Goal: Information Seeking & Learning: Learn about a topic

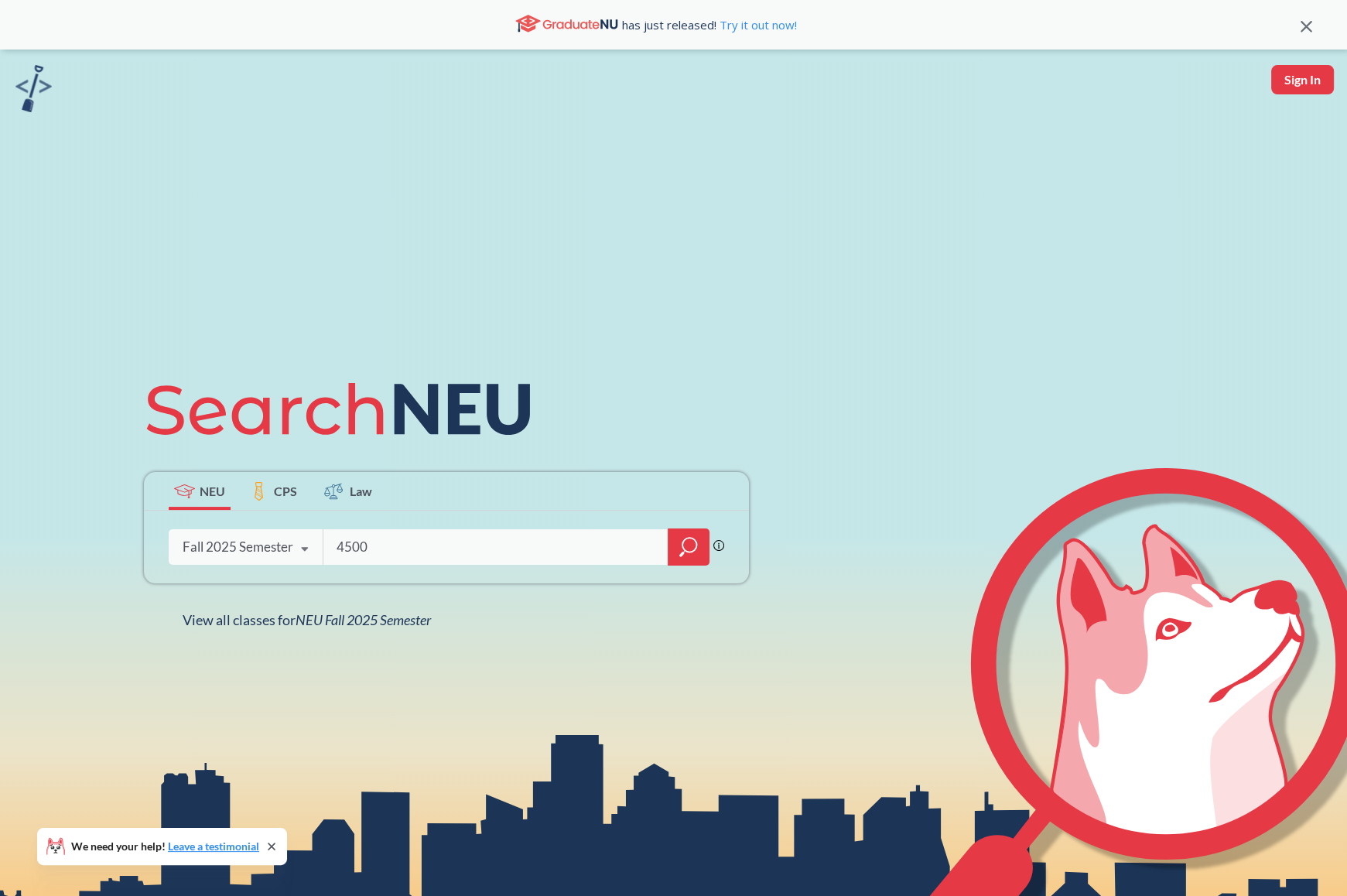
type input "4500"
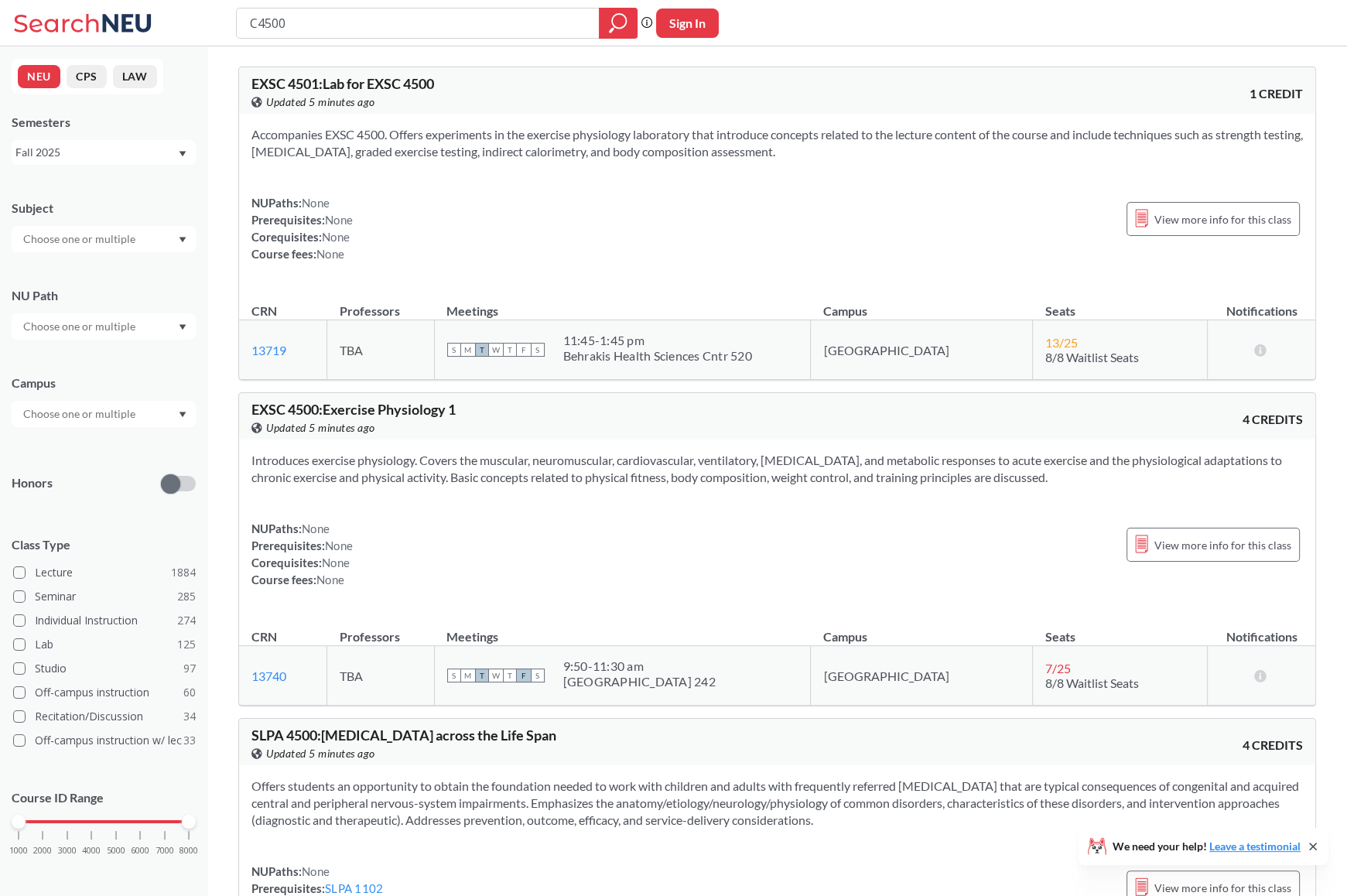
type input "CS4500"
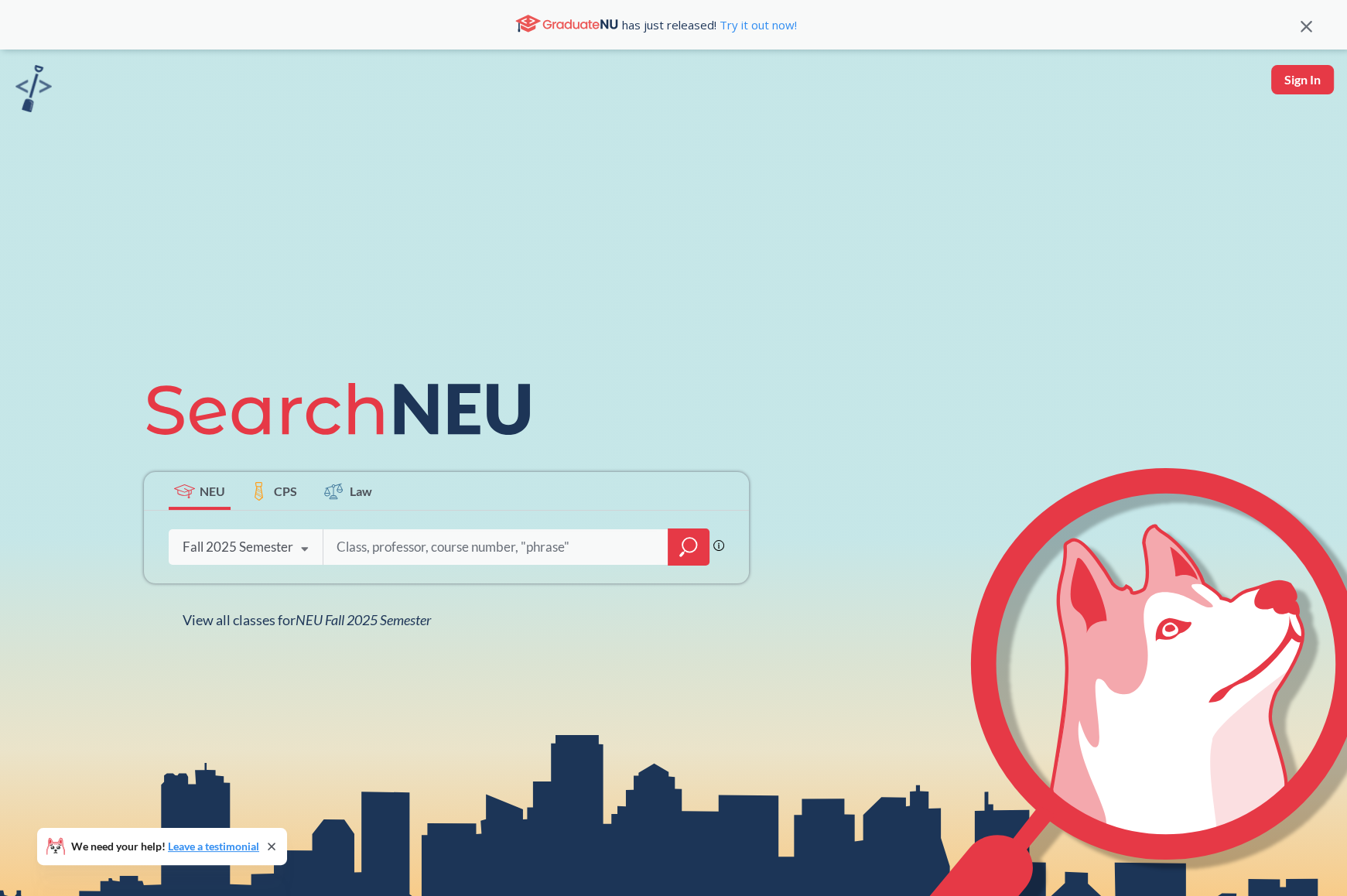
click at [288, 557] on div "Fall 2025 Semester Fall 2025 Semester Summer 2 2025 Semester Summer Full 2025 S…" at bounding box center [245, 548] width 154 height 39
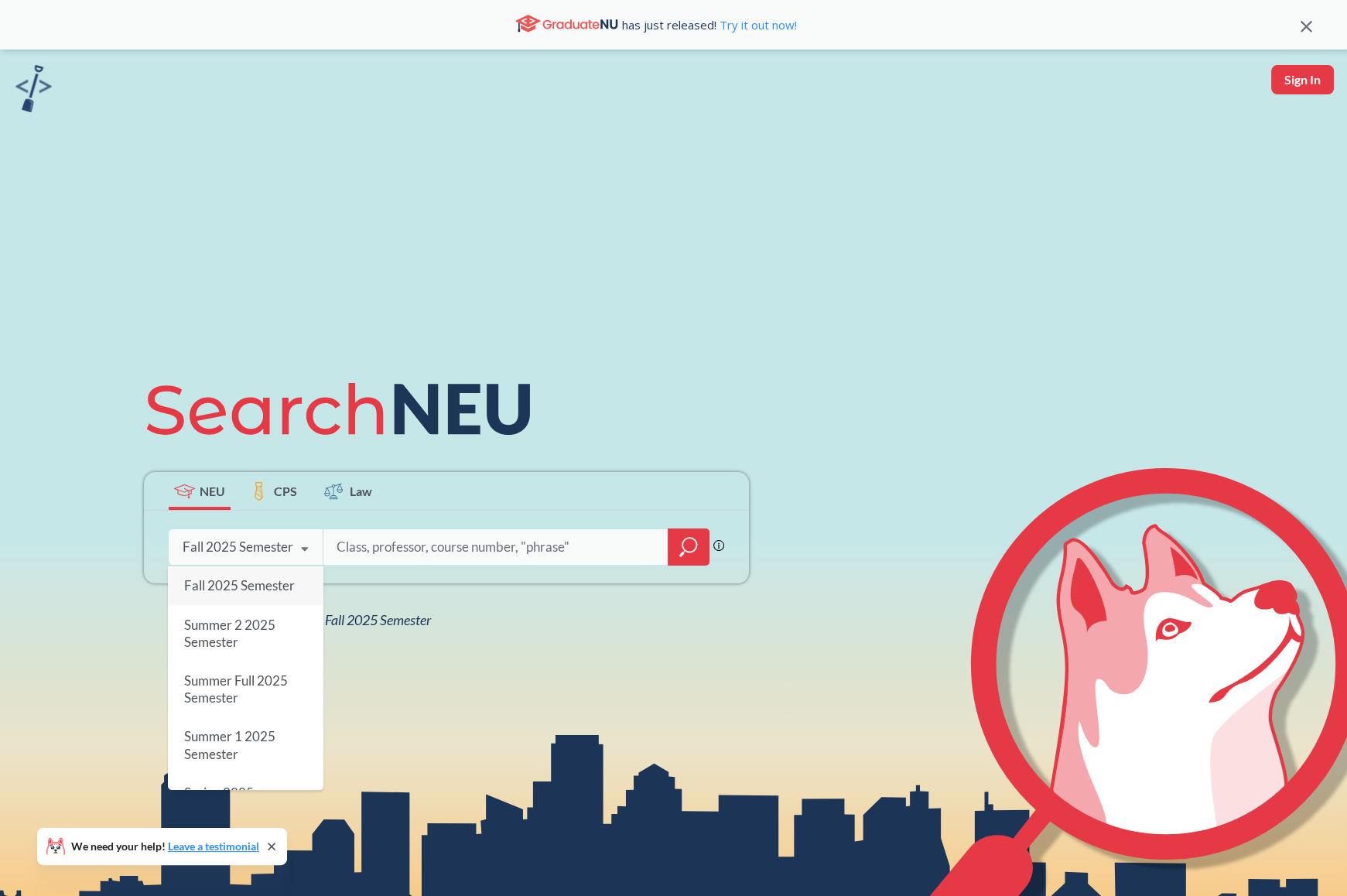
click at [407, 598] on div "NEU CPS Law Phrase search guarantees the exact search appears in the results. E…" at bounding box center [446, 497] width 624 height 263
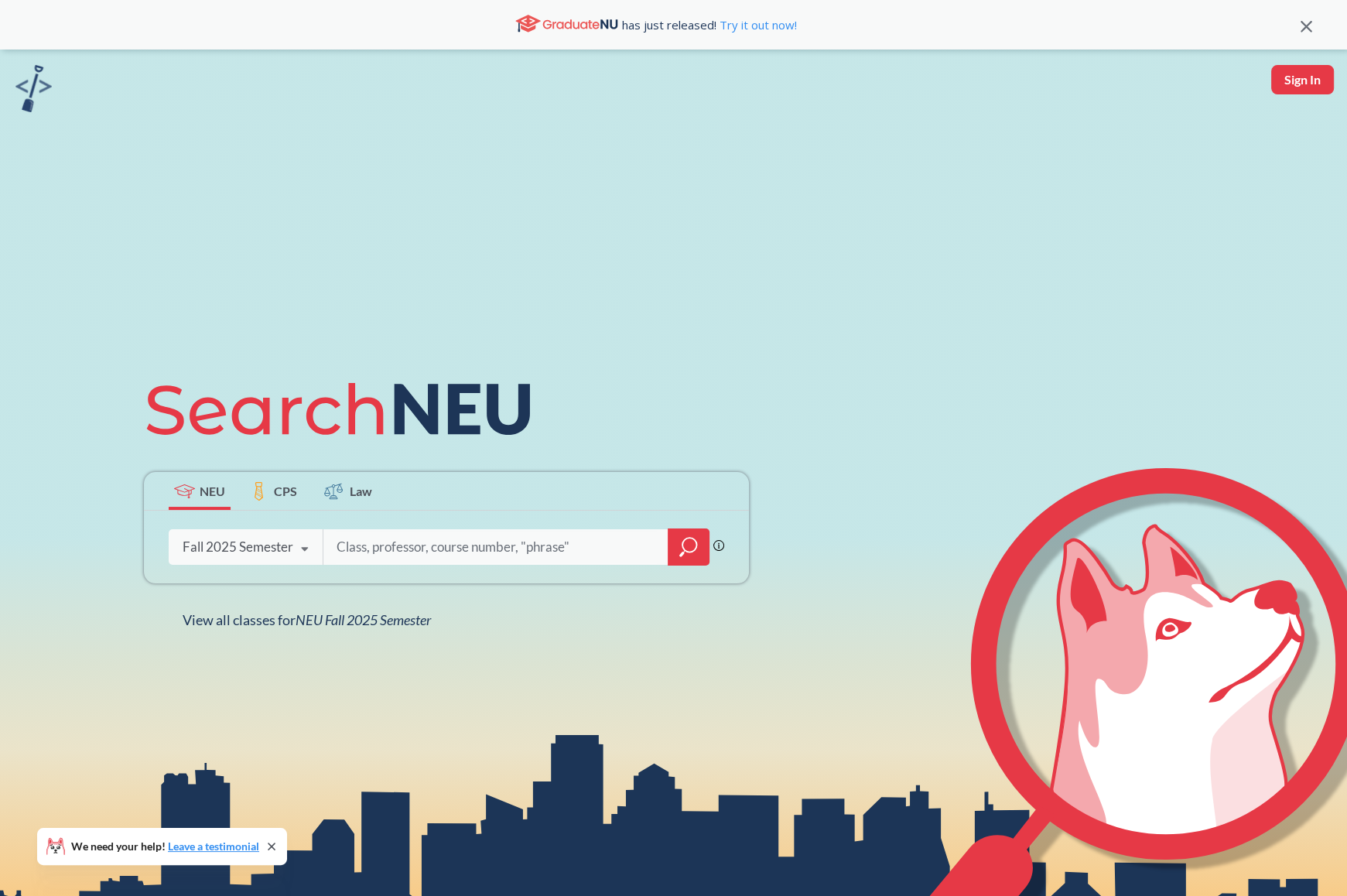
click at [429, 556] on input "search" at bounding box center [496, 547] width 322 height 32
type input "cs"
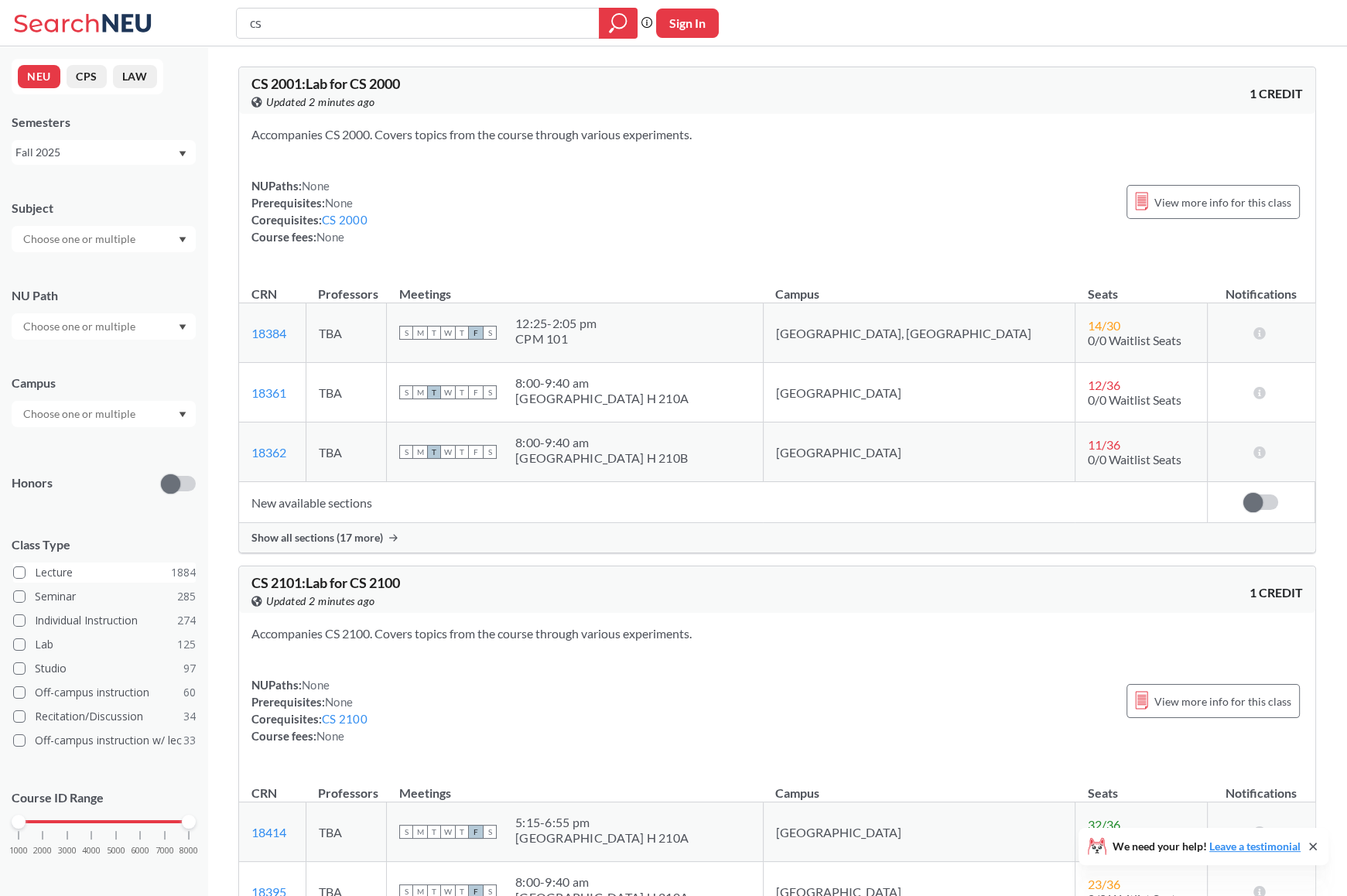
click at [15, 568] on span at bounding box center [19, 572] width 12 height 12
click at [35, 568] on input "Lecture 1884" at bounding box center [40, 570] width 12 height 12
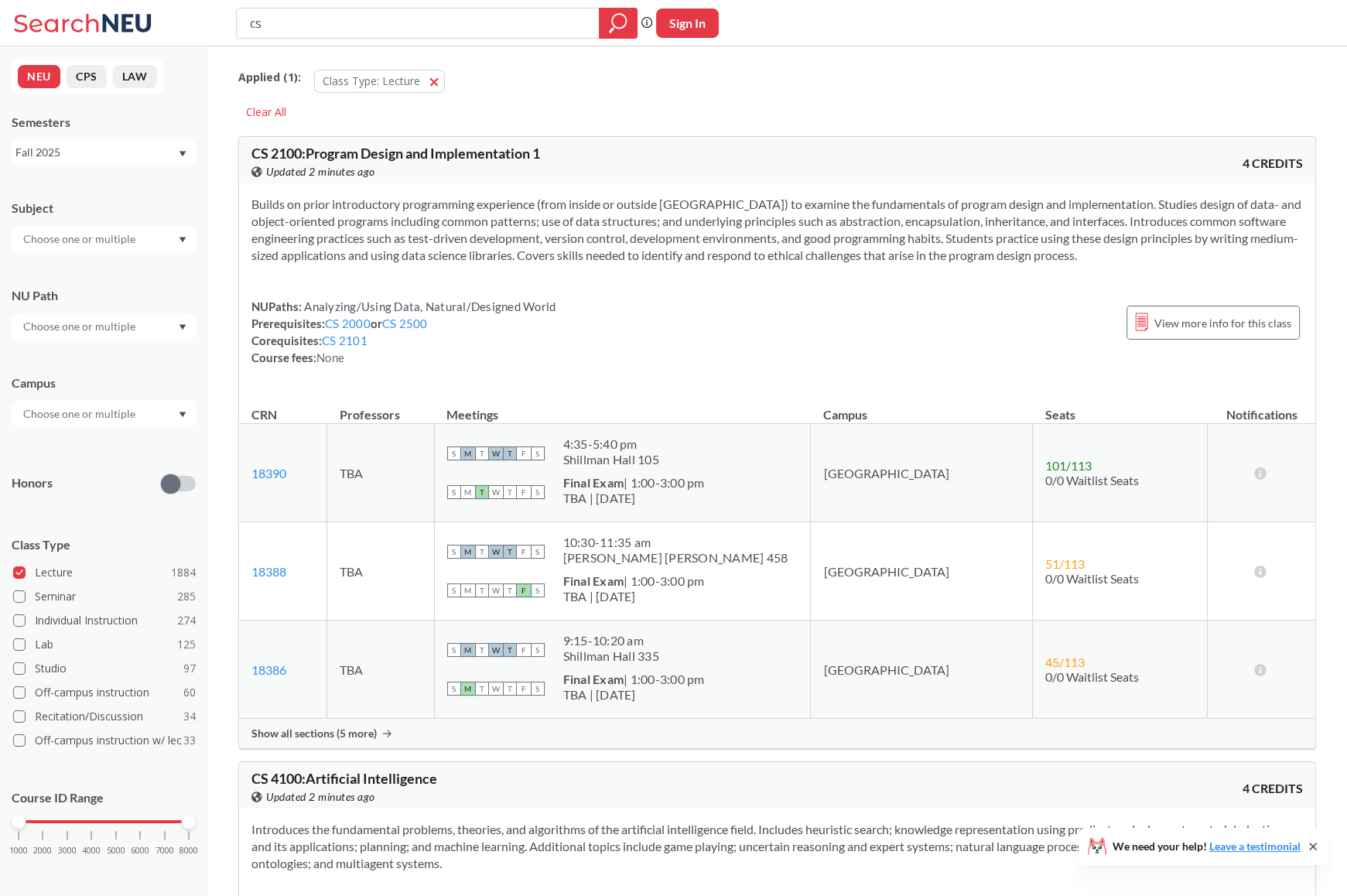
click at [106, 328] on input "text" at bounding box center [80, 326] width 130 height 19
click at [106, 277] on div "NU Path Writing Intensive ( 127 ) Societies/Institutions ( 119 ) Interpreting C…" at bounding box center [103, 305] width 184 height 68
click at [128, 242] on input "text" at bounding box center [80, 239] width 130 height 19
click at [102, 283] on p "Computer Science" at bounding box center [108, 282] width 175 height 15
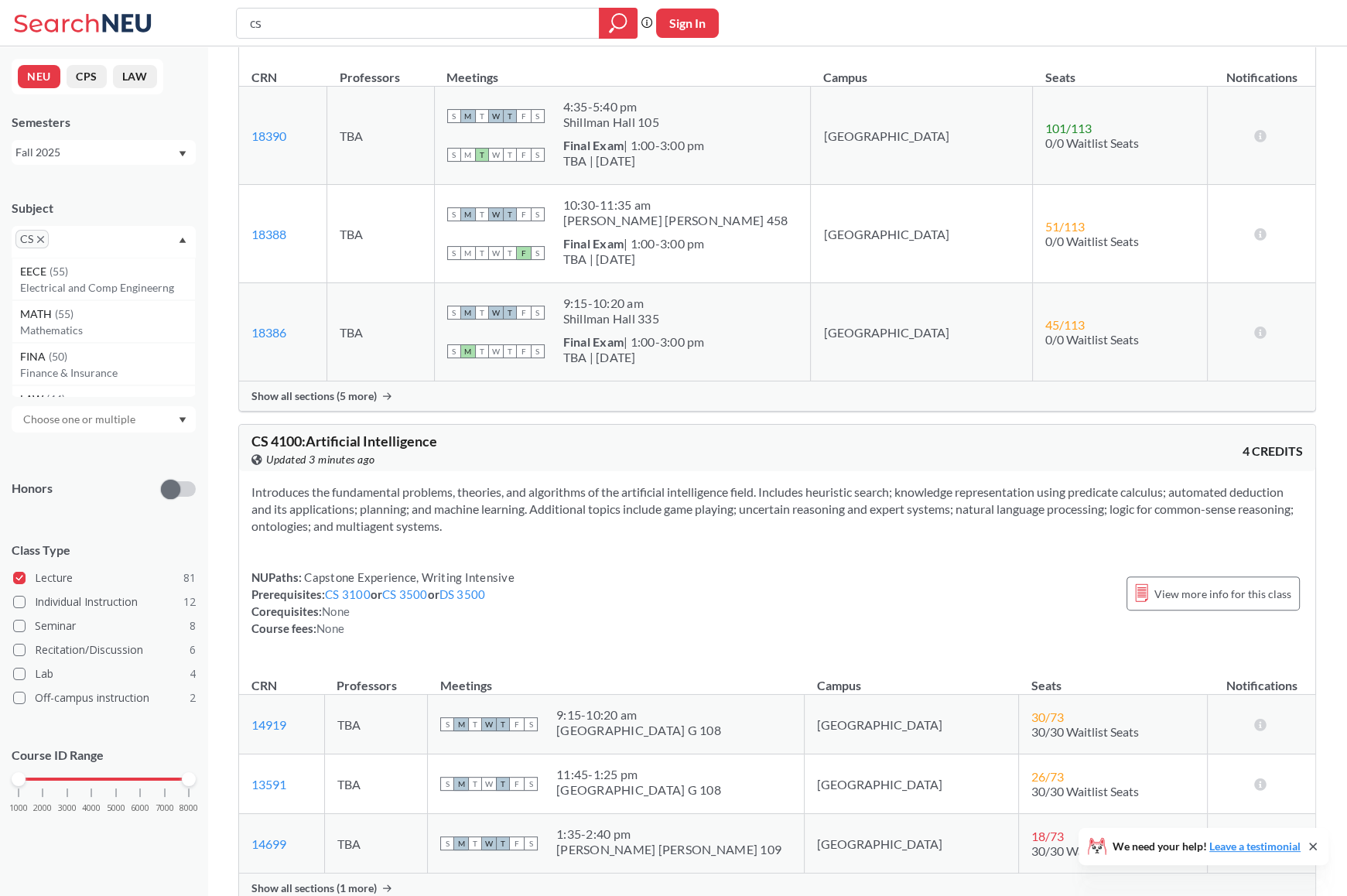
scroll to position [339, 0]
drag, startPoint x: 18, startPoint y: 774, endPoint x: 60, endPoint y: 777, distance: 42.1
click at [61, 777] on div at bounding box center [67, 779] width 14 height 14
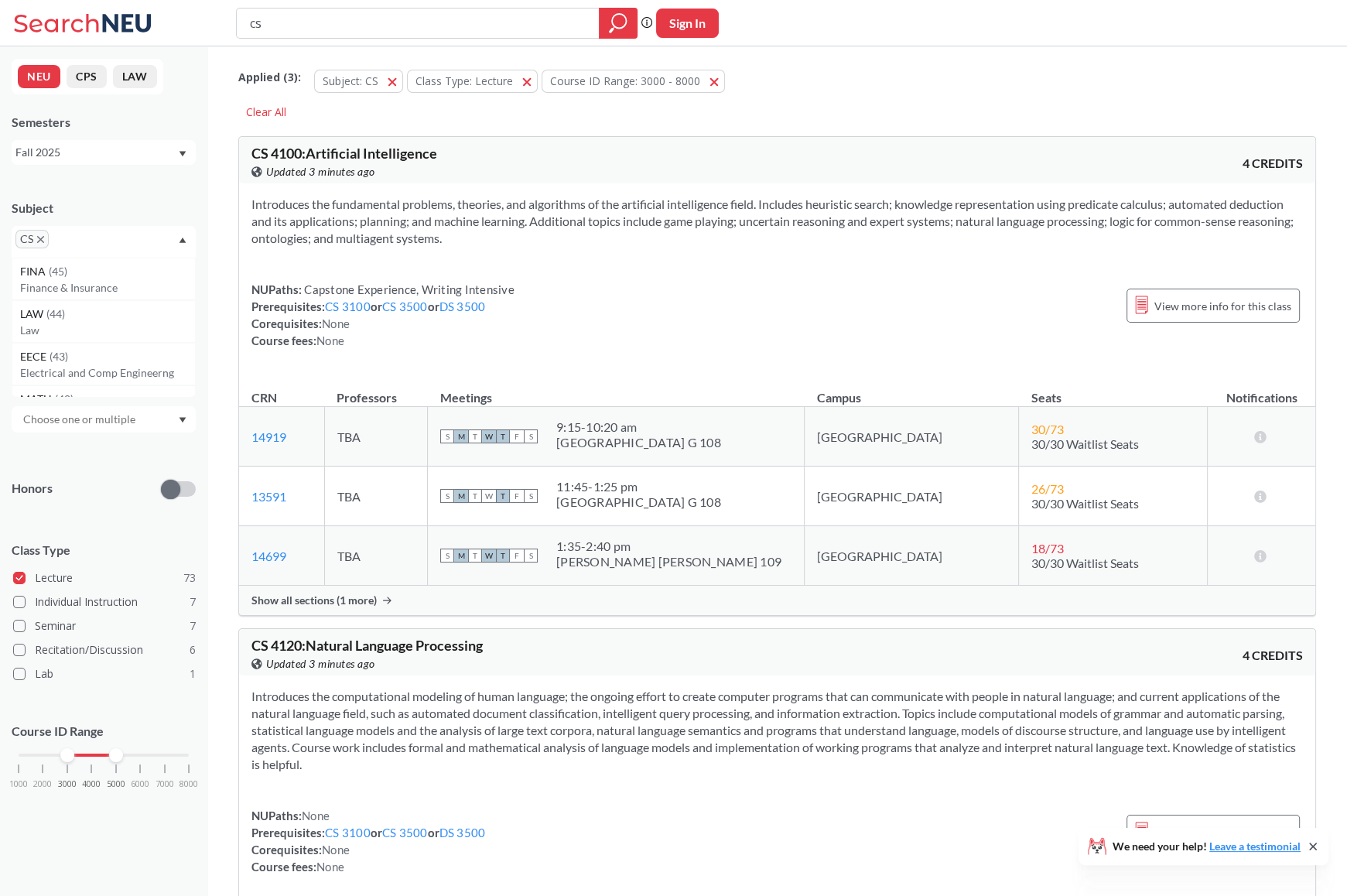
drag, startPoint x: 185, startPoint y: 758, endPoint x: 109, endPoint y: 756, distance: 76.0
click at [109, 756] on div at bounding box center [116, 755] width 14 height 14
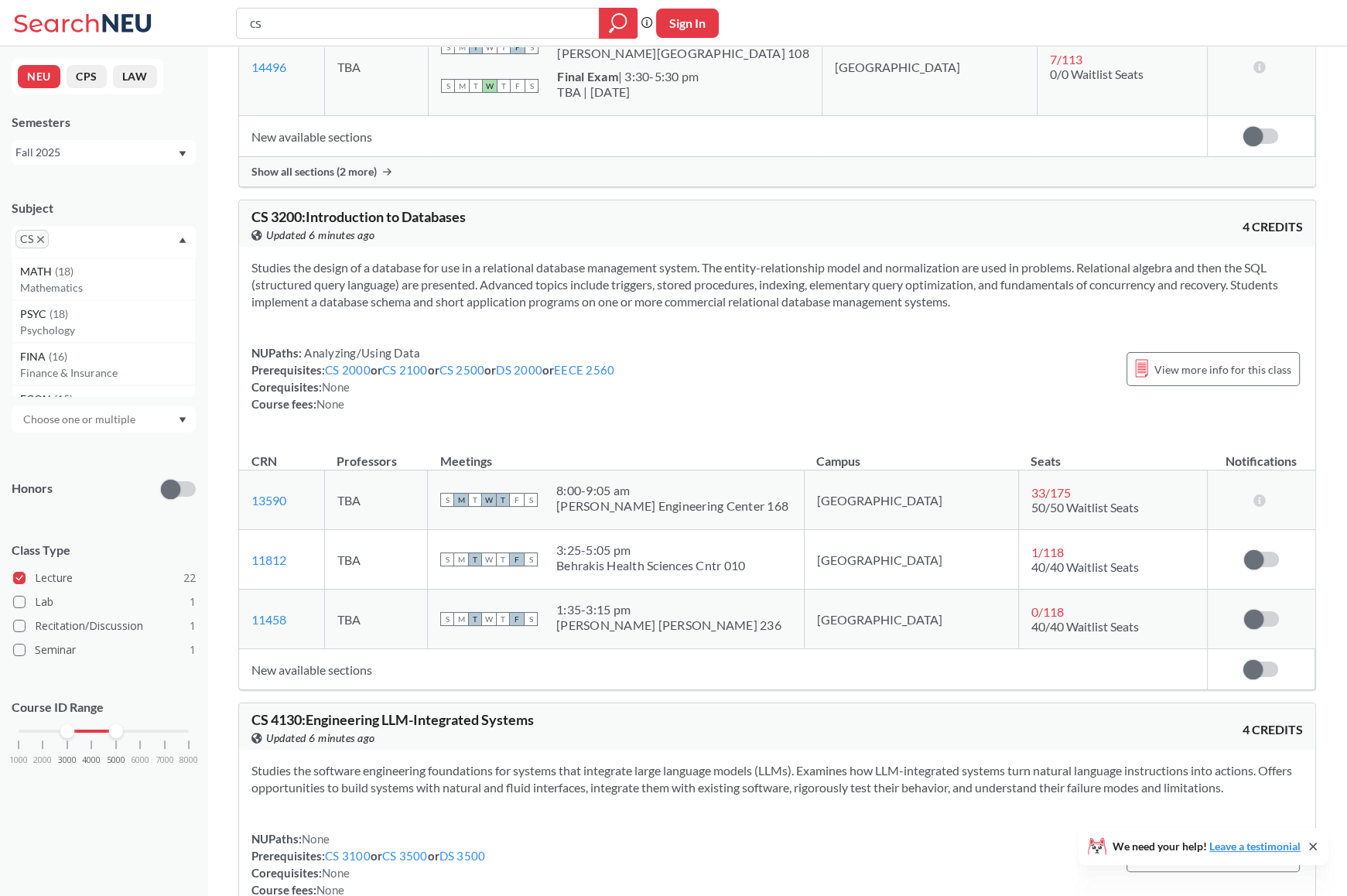
scroll to position [4922, 0]
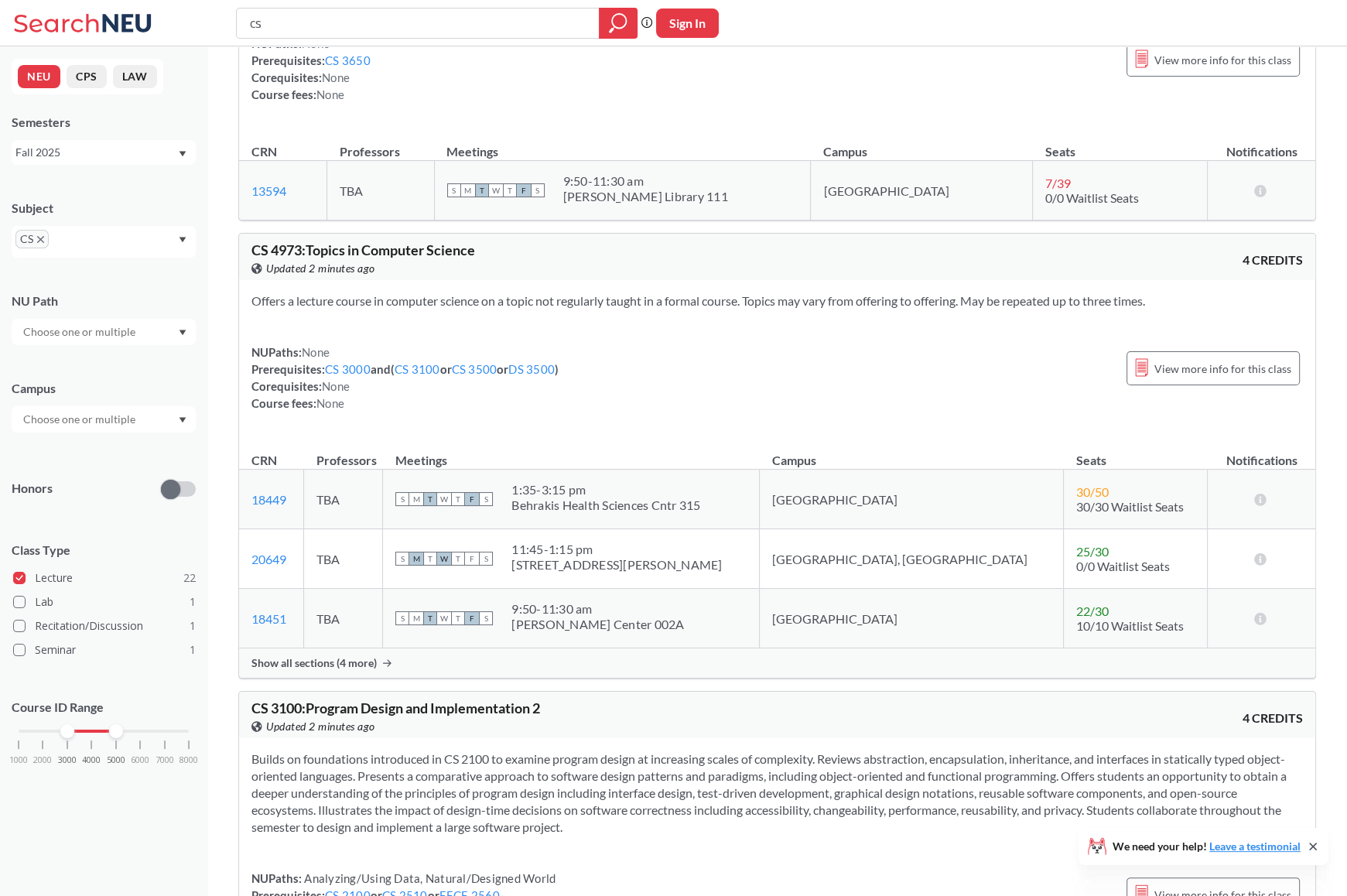
scroll to position [1885, 0]
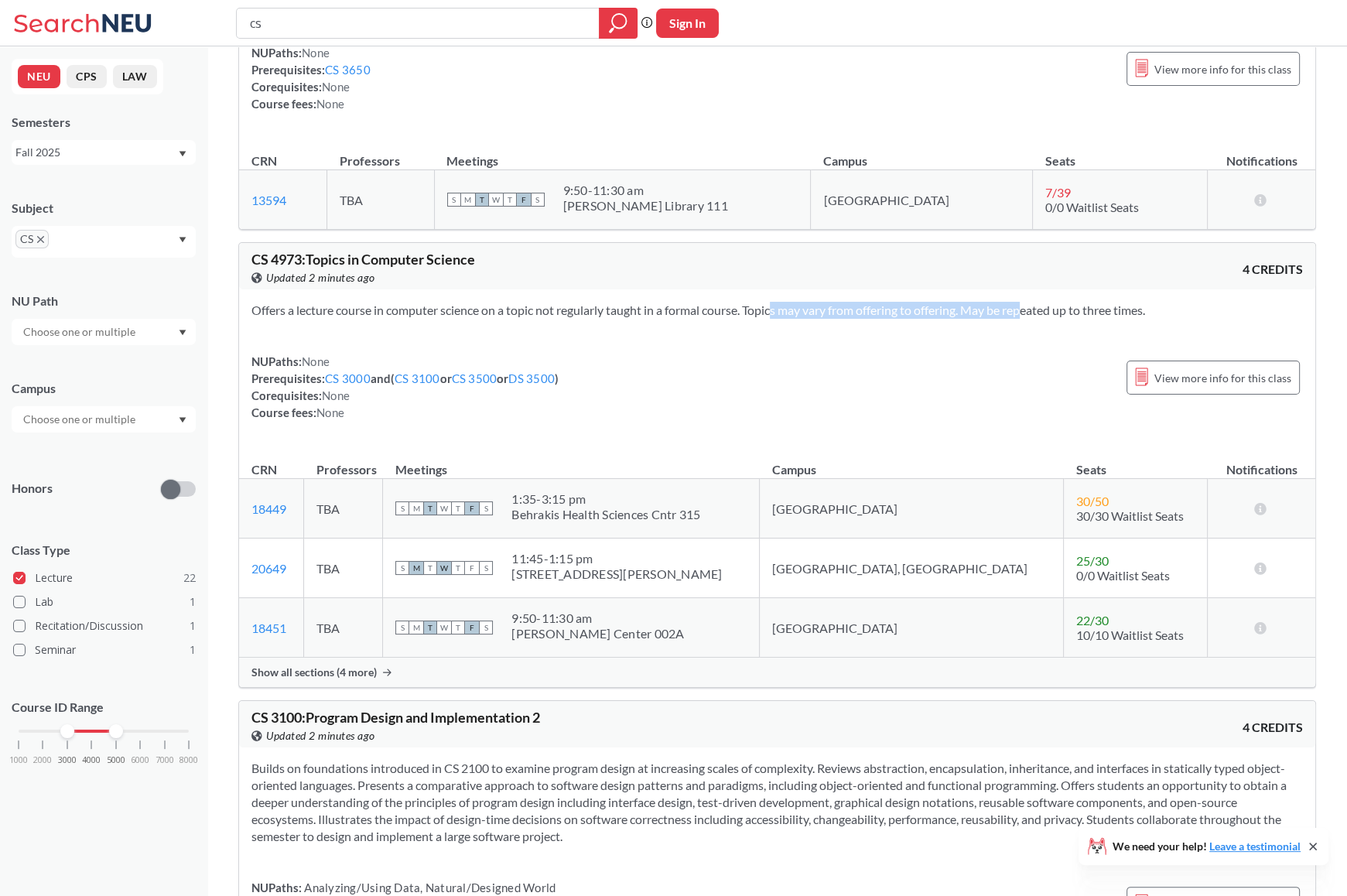
drag, startPoint x: 753, startPoint y: 306, endPoint x: 1006, endPoint y: 292, distance: 253.4
click at [1006, 292] on div "Offers a lecture course in computer science on a topic not regularly taught in …" at bounding box center [777, 367] width 1076 height 156
click at [1095, 302] on section "Offers a lecture course in computer science on a topic not regularly taught in …" at bounding box center [777, 310] width 1051 height 17
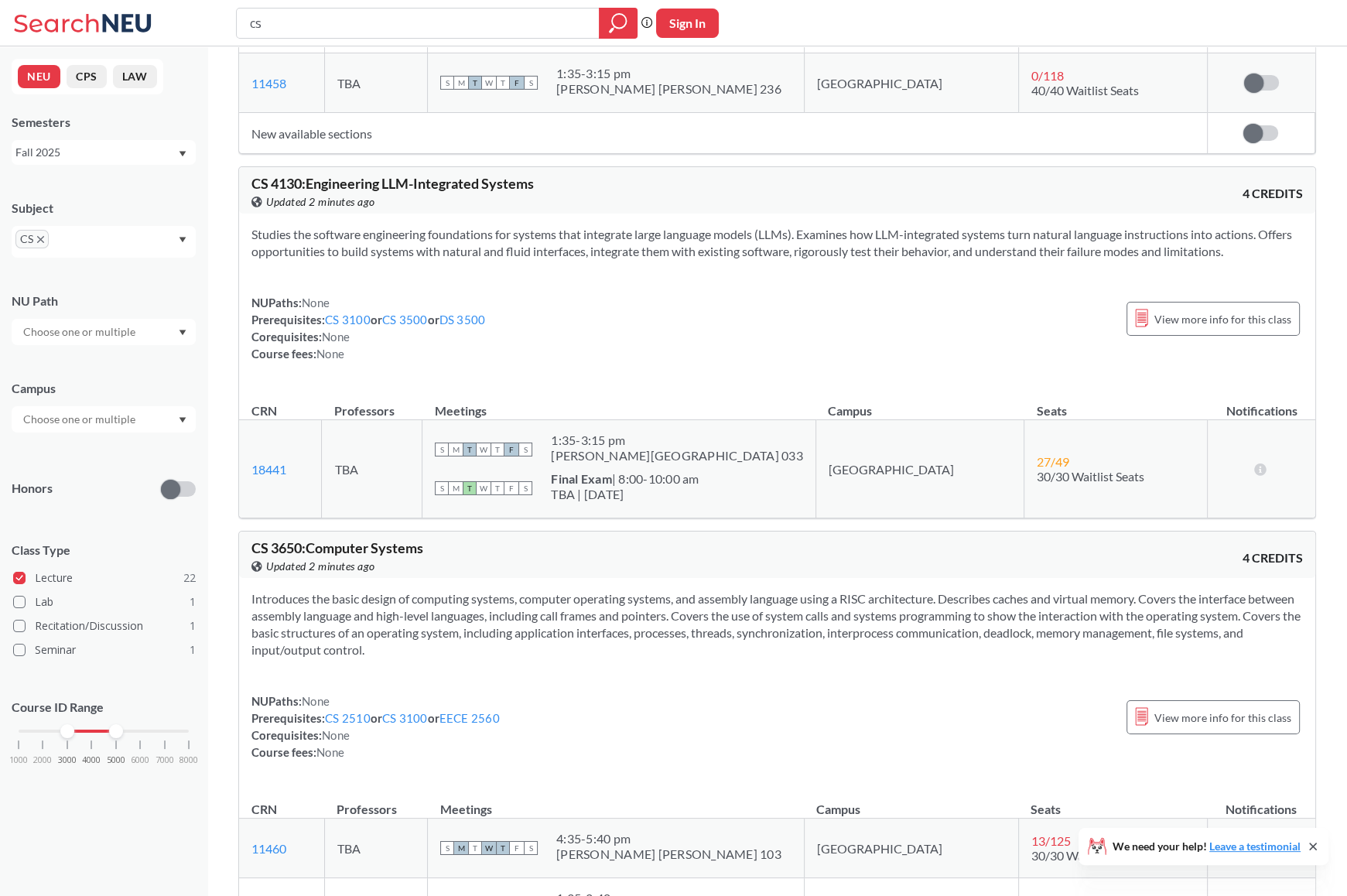
scroll to position [5790, 0]
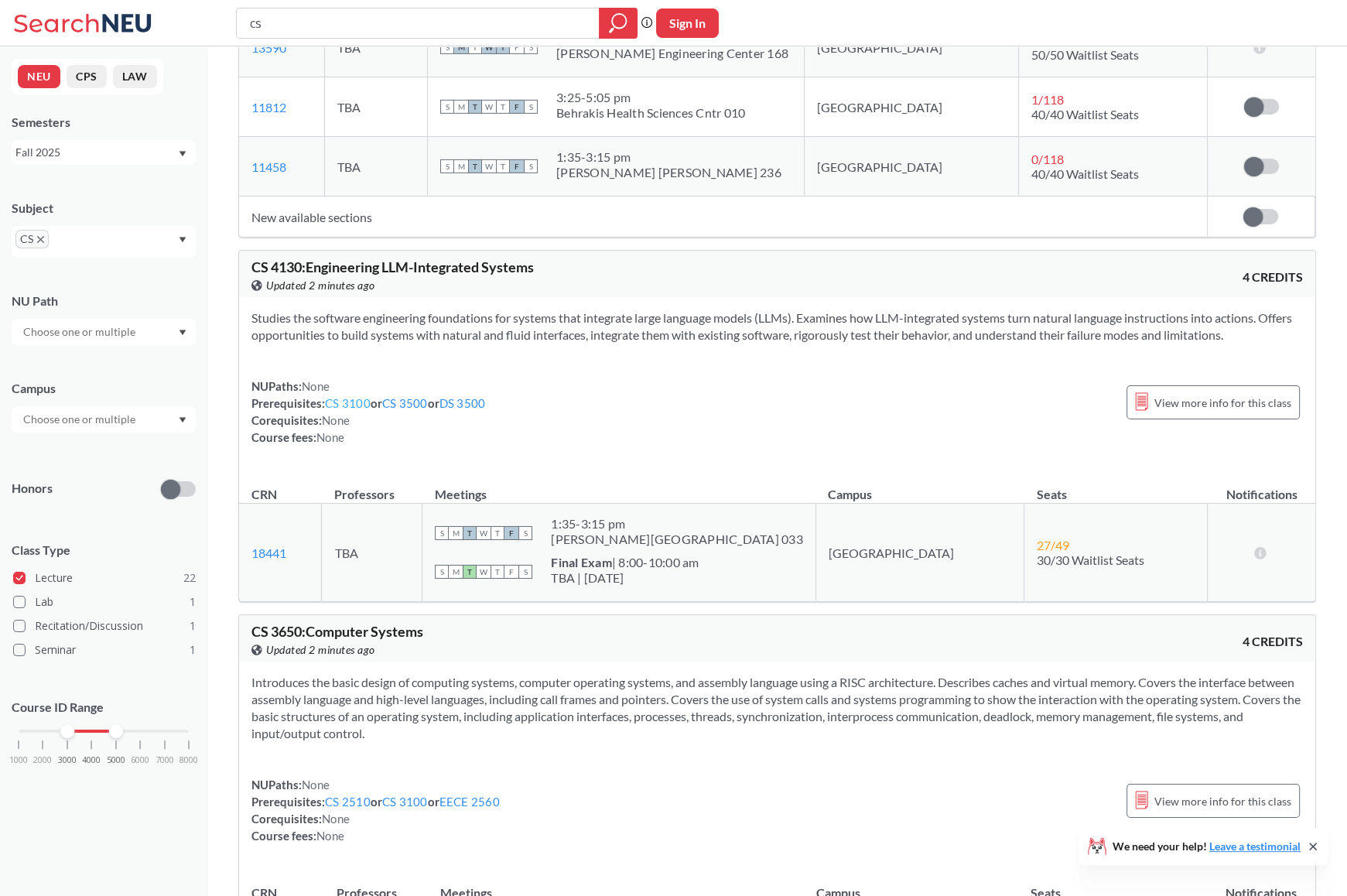
click at [345, 396] on link "CS 3100" at bounding box center [347, 403] width 45 height 14
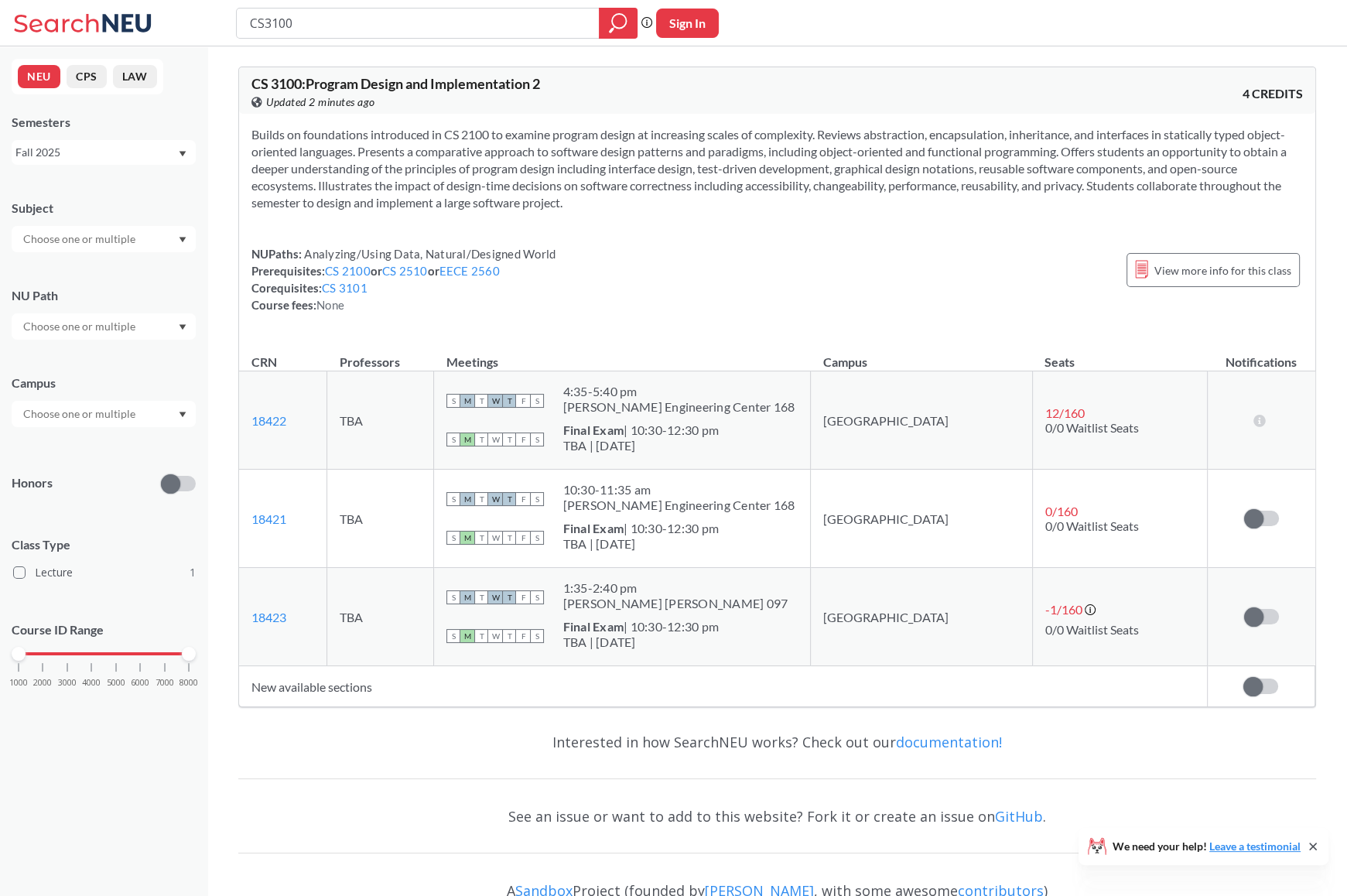
type input "cs"
